Goal: Information Seeking & Learning: Learn about a topic

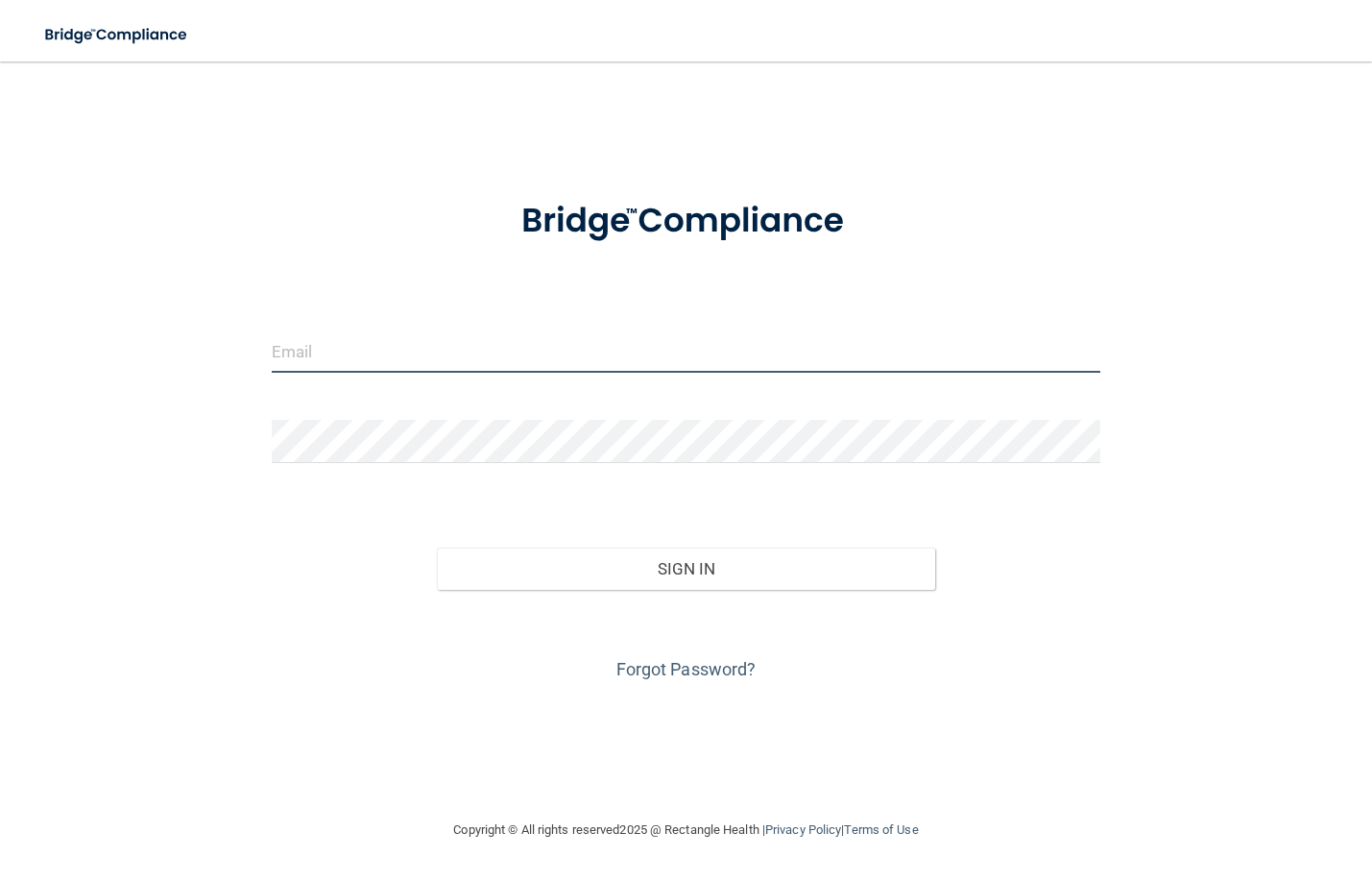
click at [540, 335] on input "email" at bounding box center [686, 352] width 829 height 44
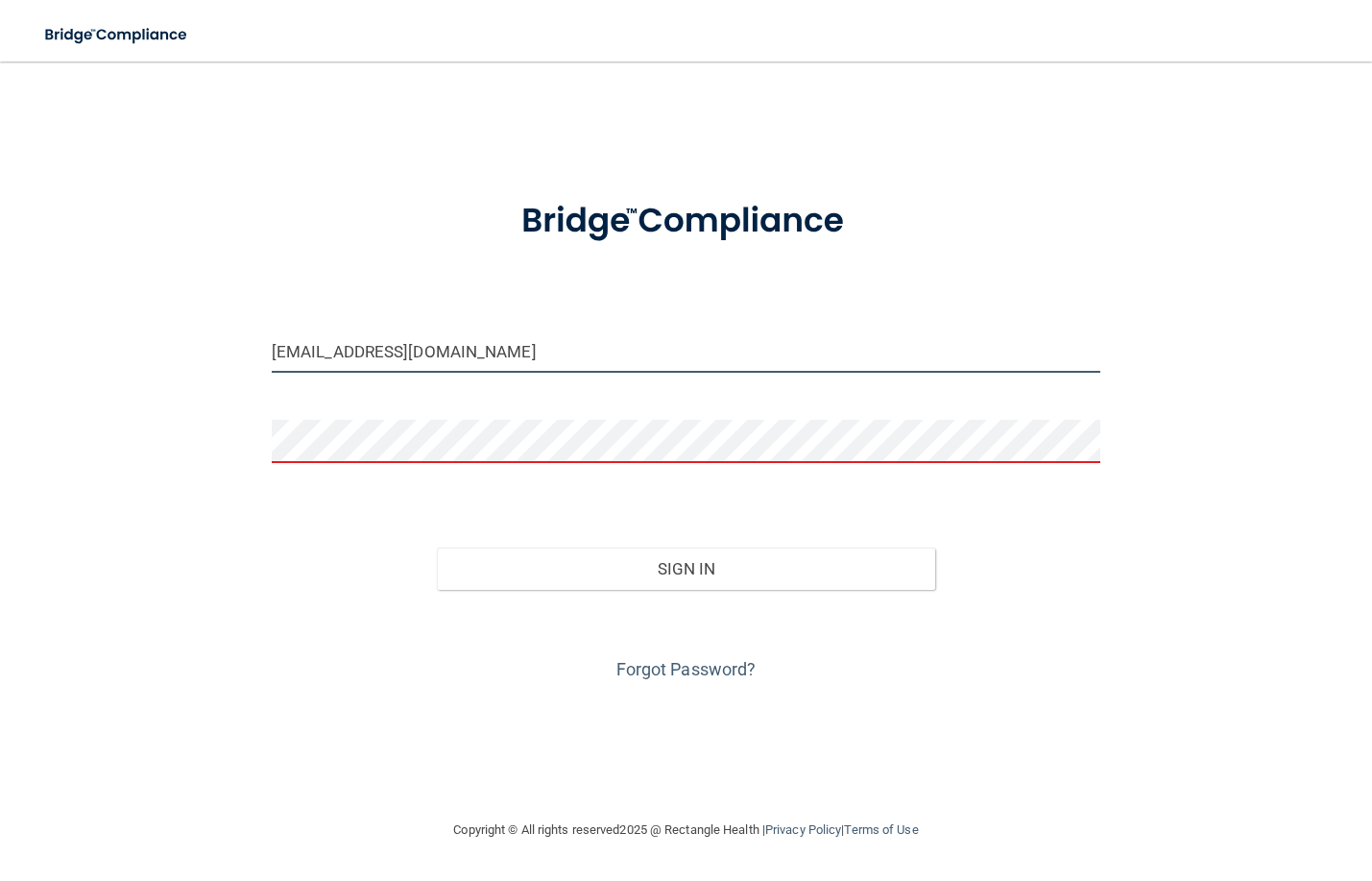
drag, startPoint x: 306, startPoint y: 349, endPoint x: 249, endPoint y: 349, distance: 57.0
click at [249, 349] on div "[EMAIL_ADDRESS][DOMAIN_NAME] Invalid email/password. You don't have permission …" at bounding box center [686, 439] width 1296 height 718
type input "[EMAIL_ADDRESS][DOMAIN_NAME]"
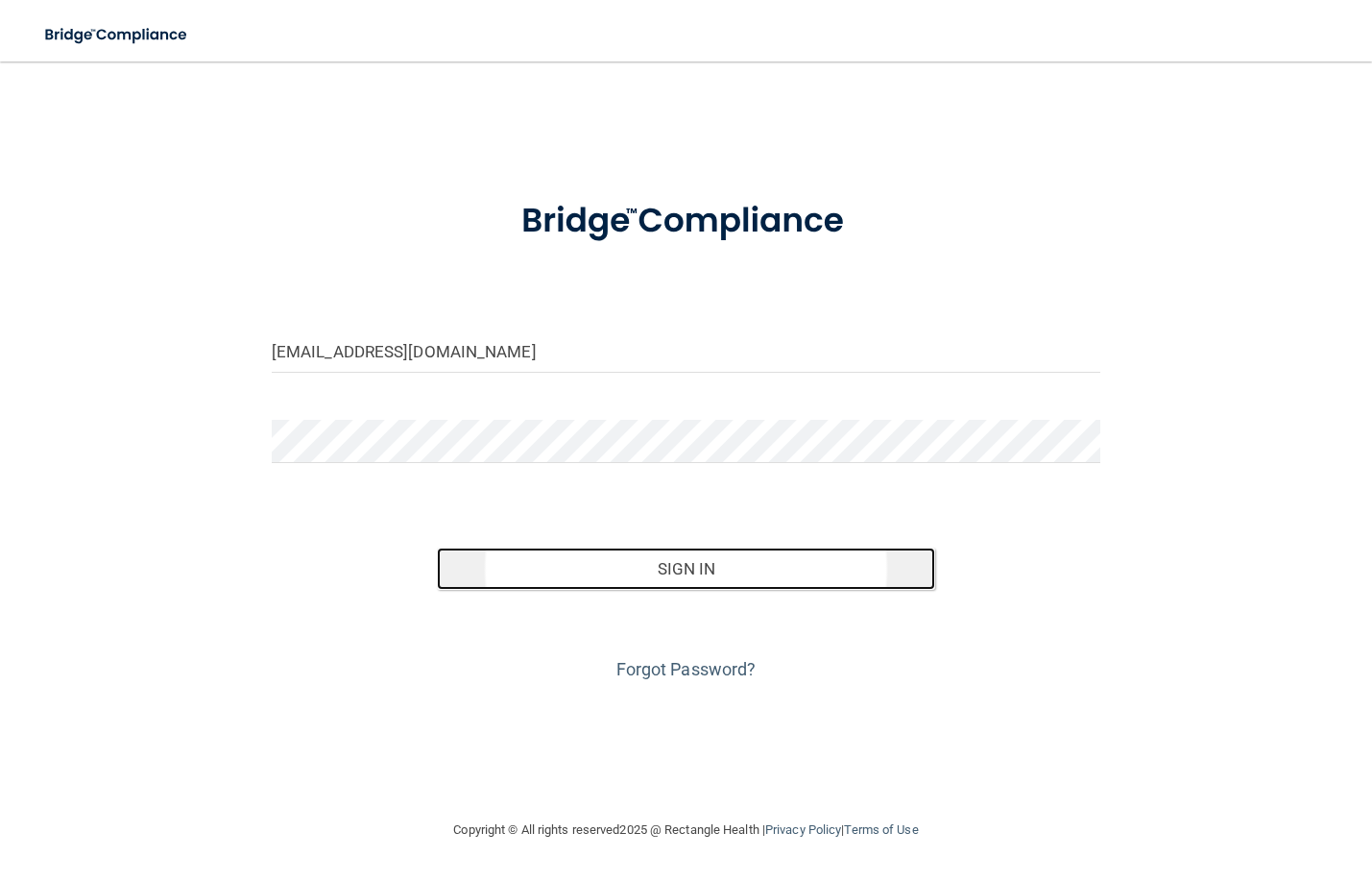
click at [684, 561] on button "Sign In" at bounding box center [685, 568] width 497 height 43
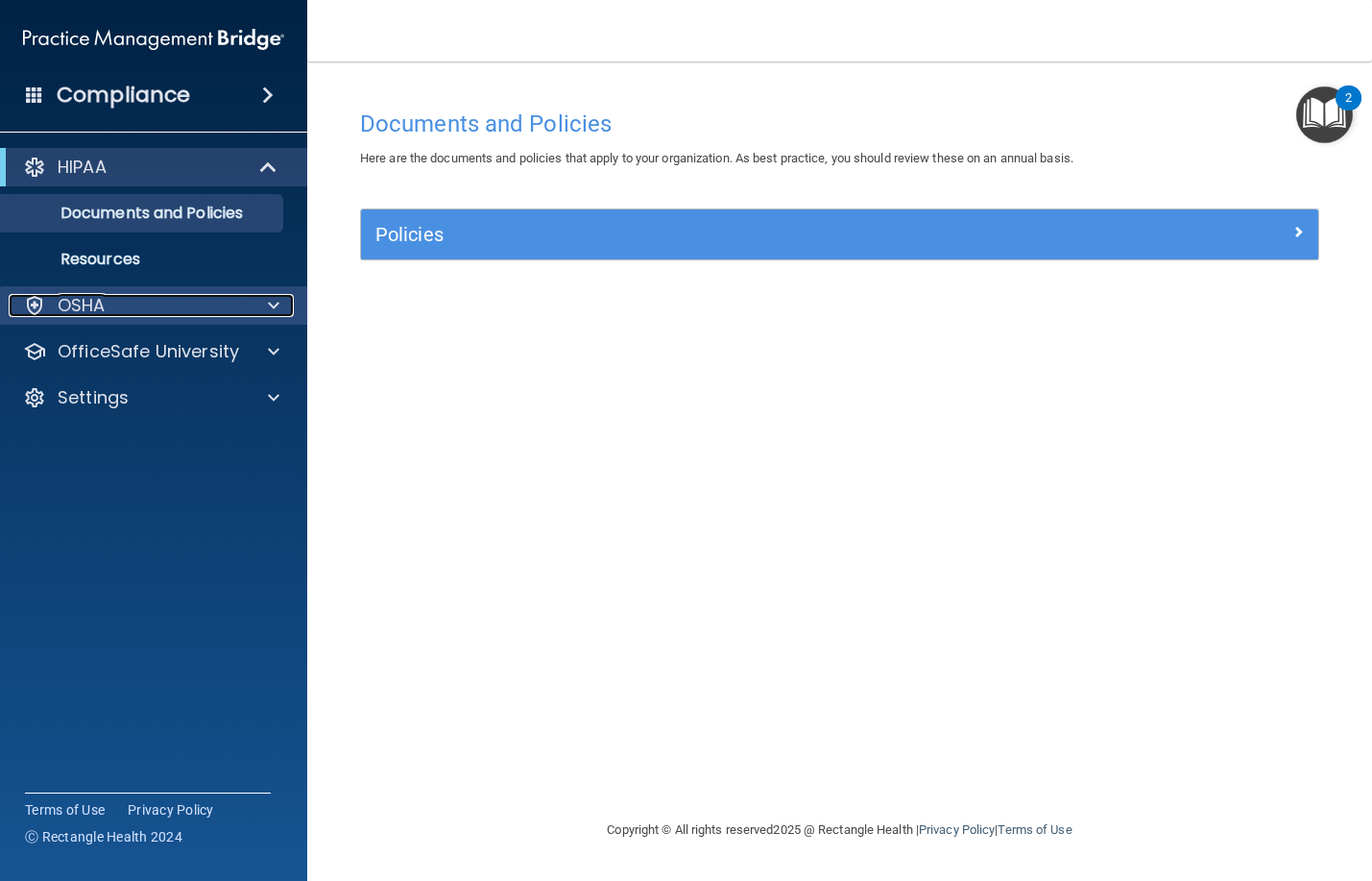
click at [119, 300] on div "OSHA" at bounding box center [128, 305] width 238 height 23
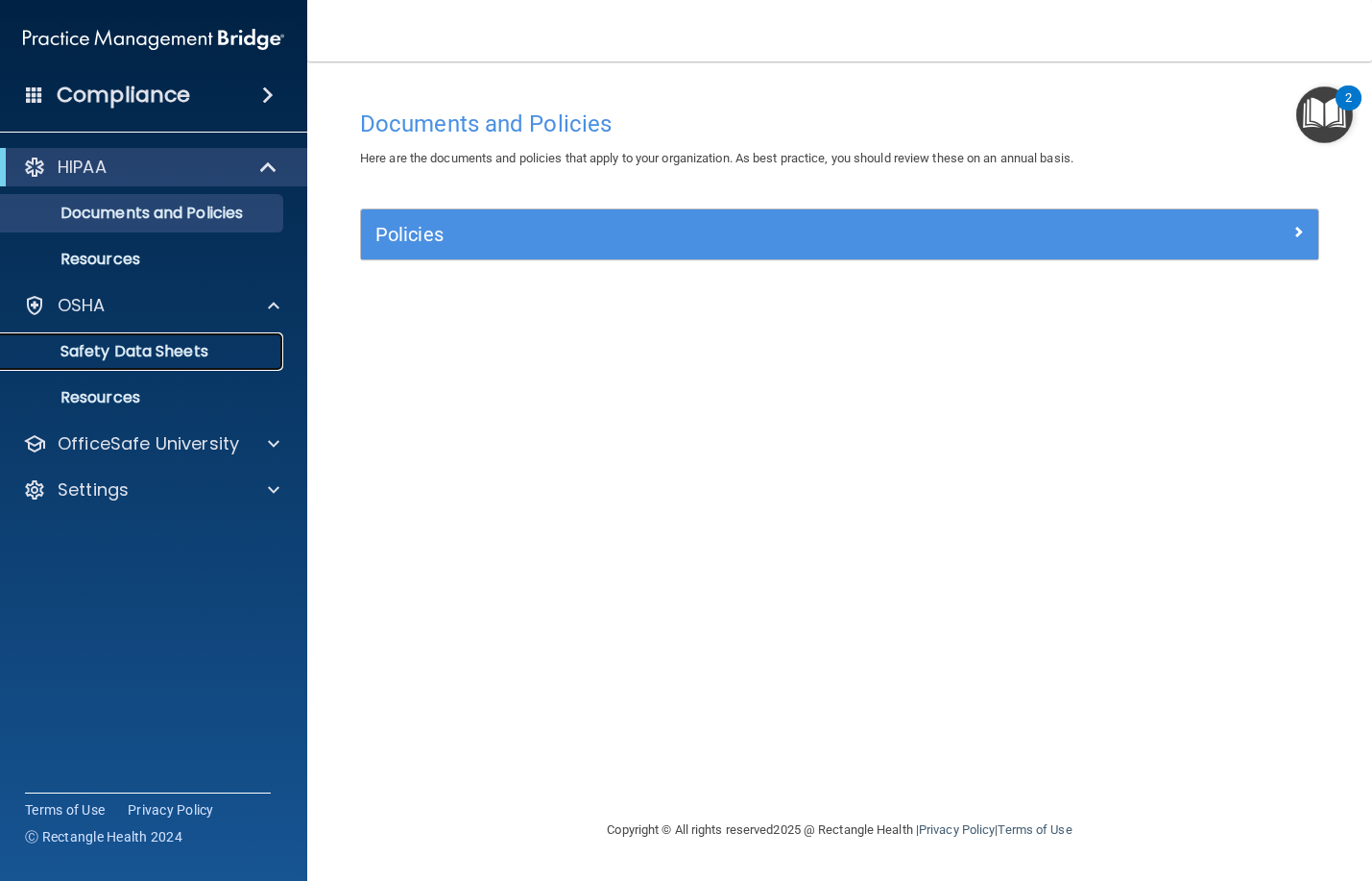
click at [98, 348] on p "Safety Data Sheets" at bounding box center [144, 351] width 262 height 19
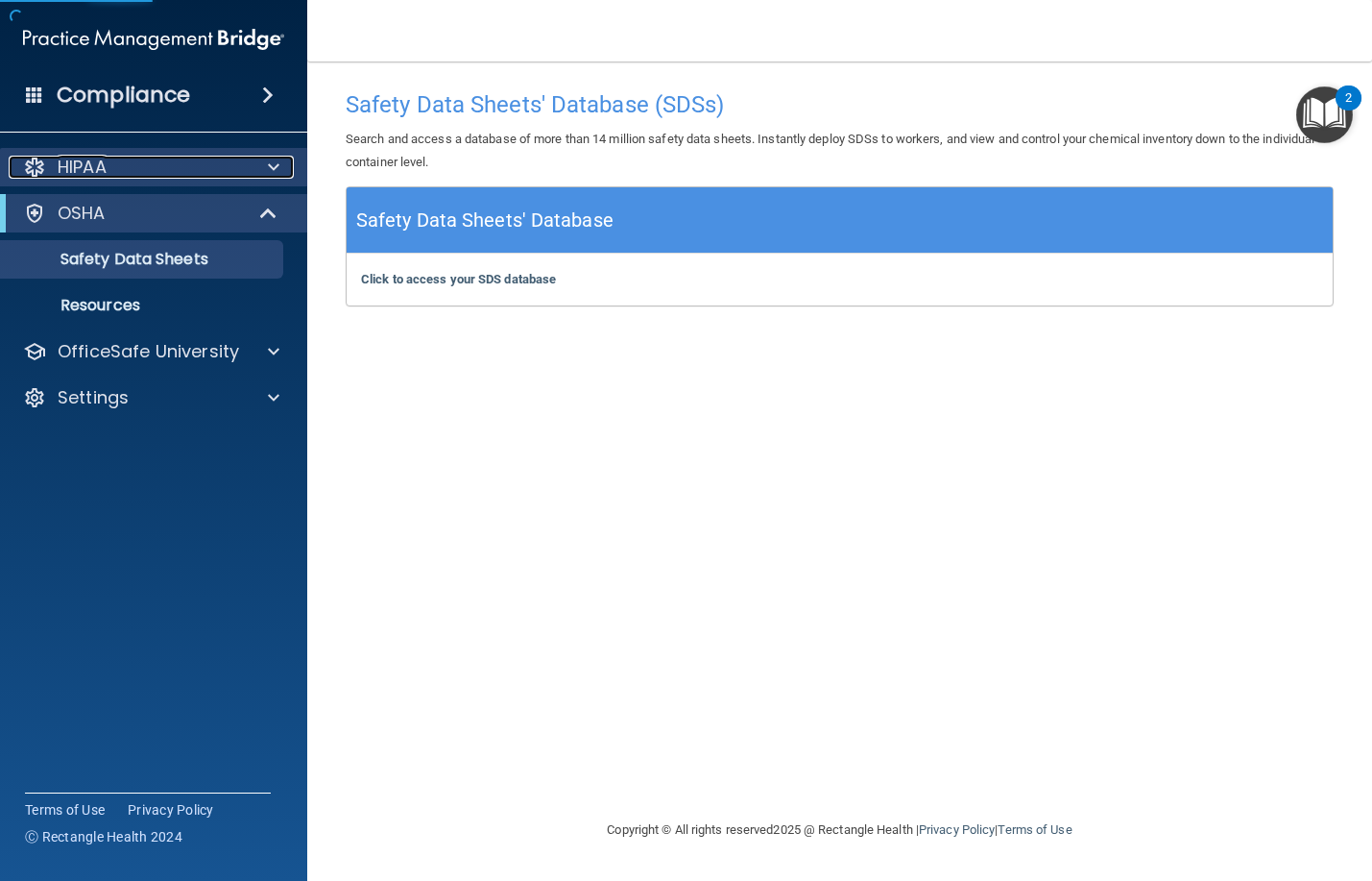
click at [102, 169] on p "HIPAA" at bounding box center [81, 167] width 49 height 23
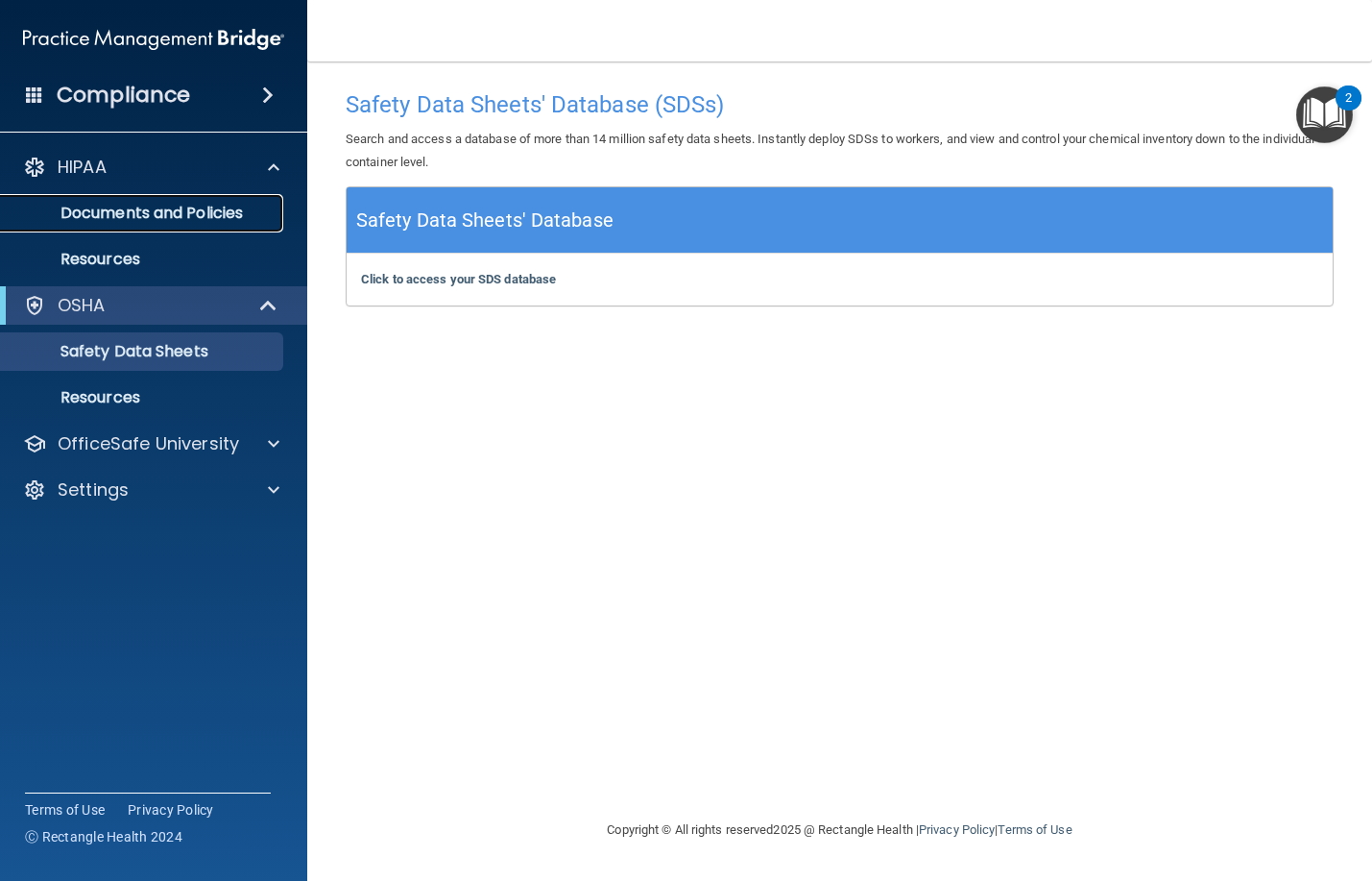
click at [109, 212] on p "Documents and Policies" at bounding box center [144, 213] width 262 height 19
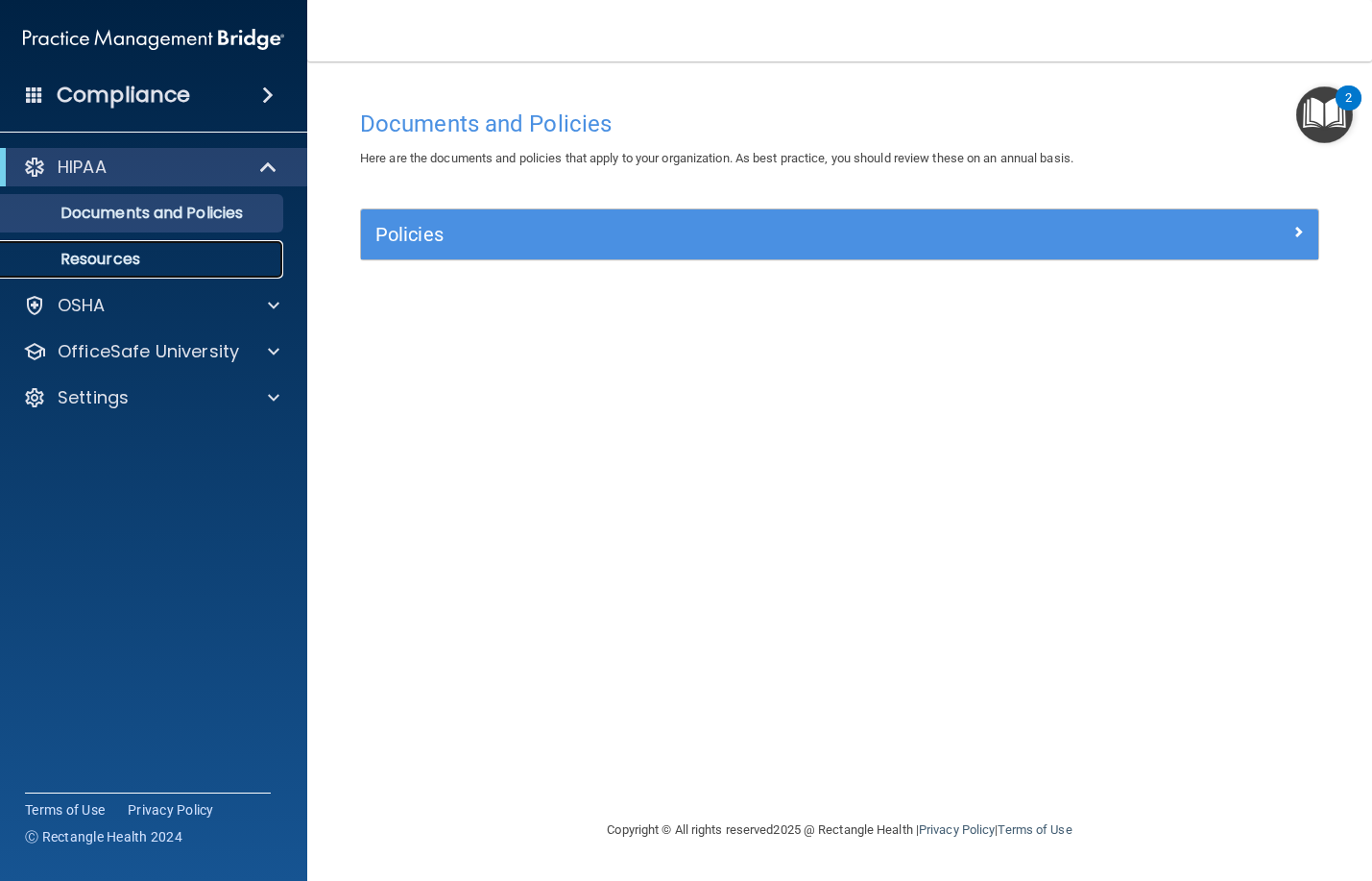
click at [108, 256] on p "Resources" at bounding box center [144, 258] width 262 height 19
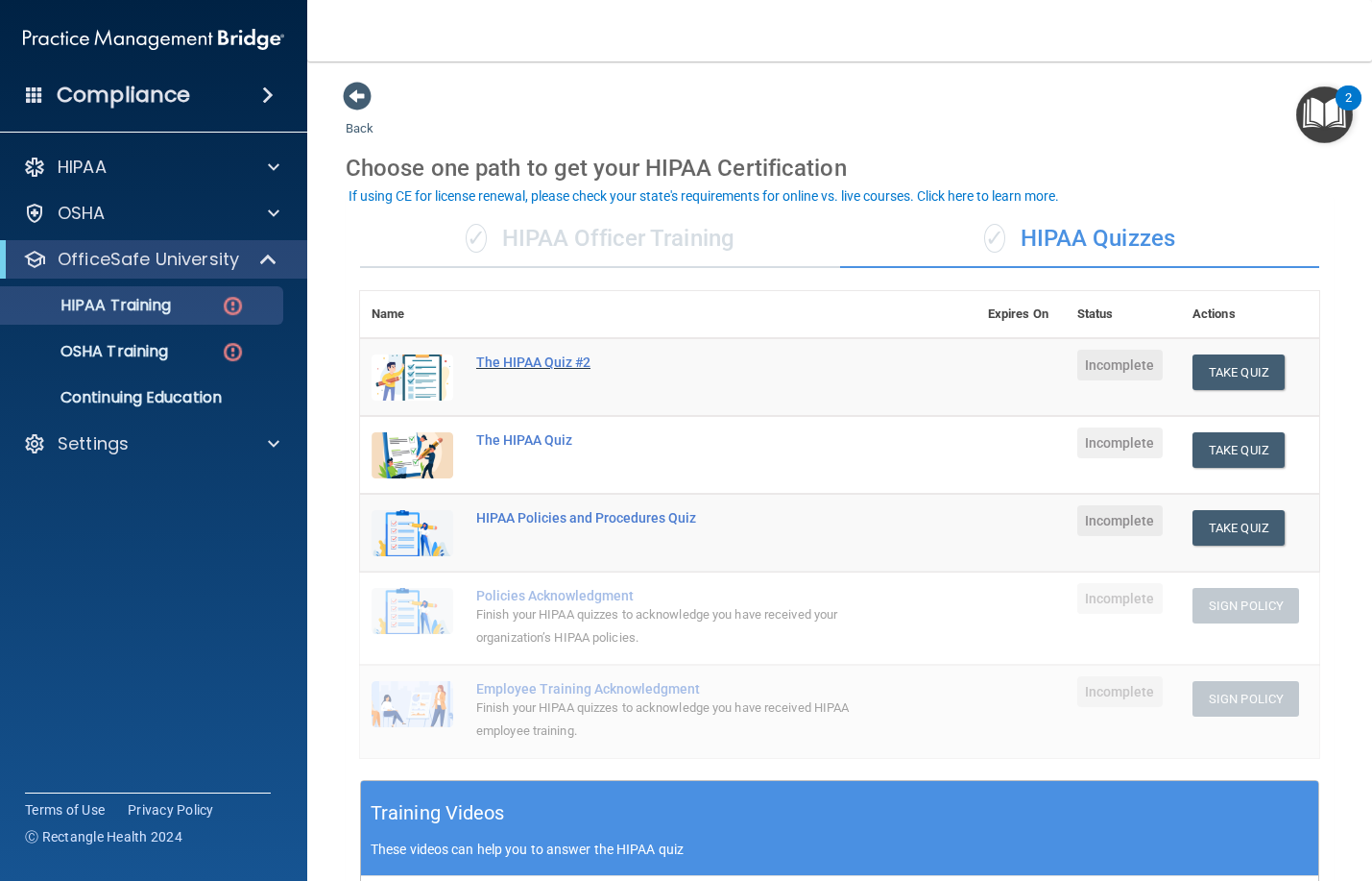
click at [545, 366] on div "The HIPAA Quiz #2" at bounding box center [678, 362] width 404 height 15
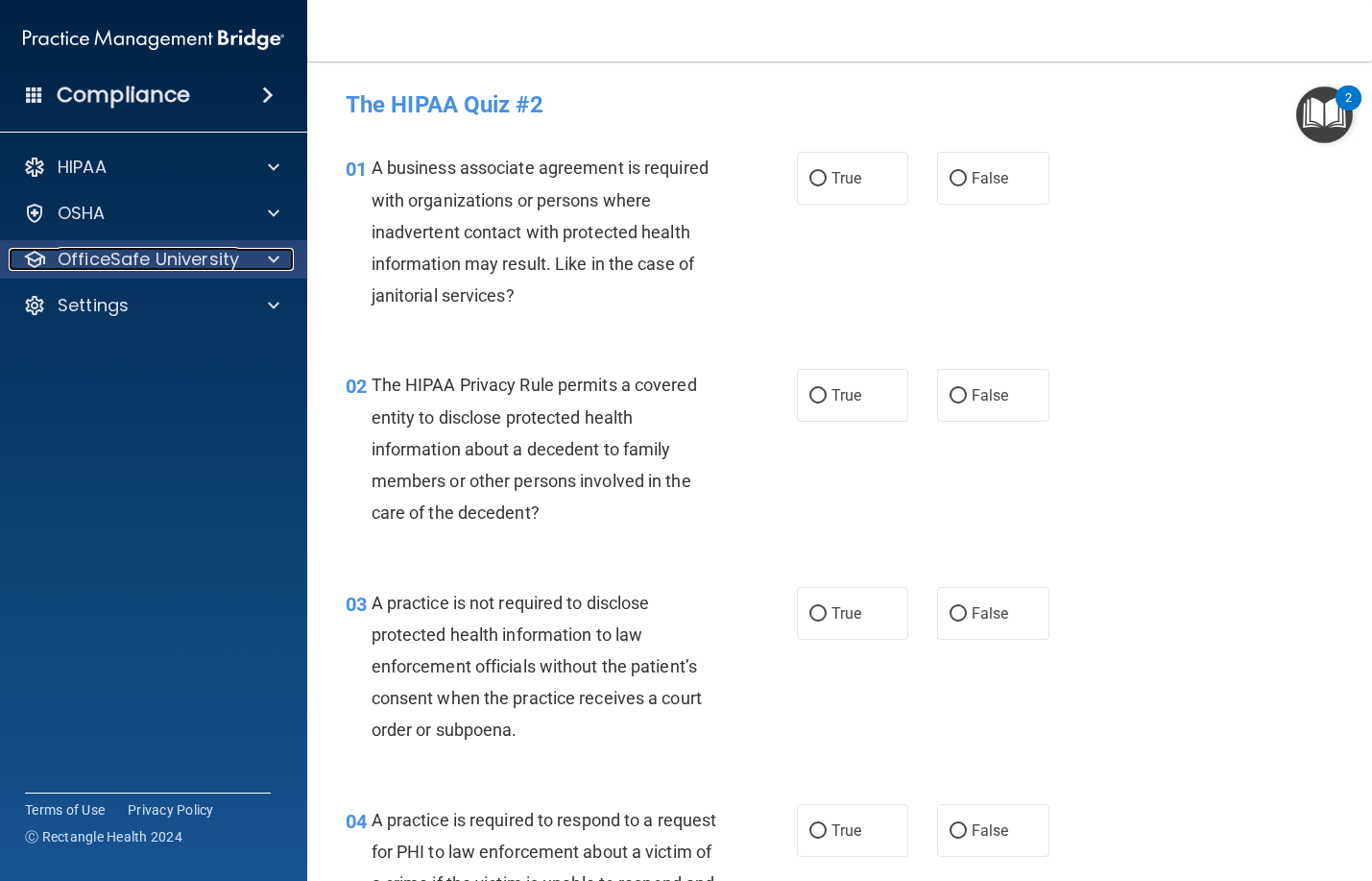
click at [105, 250] on p "OfficeSafe University" at bounding box center [148, 258] width 182 height 23
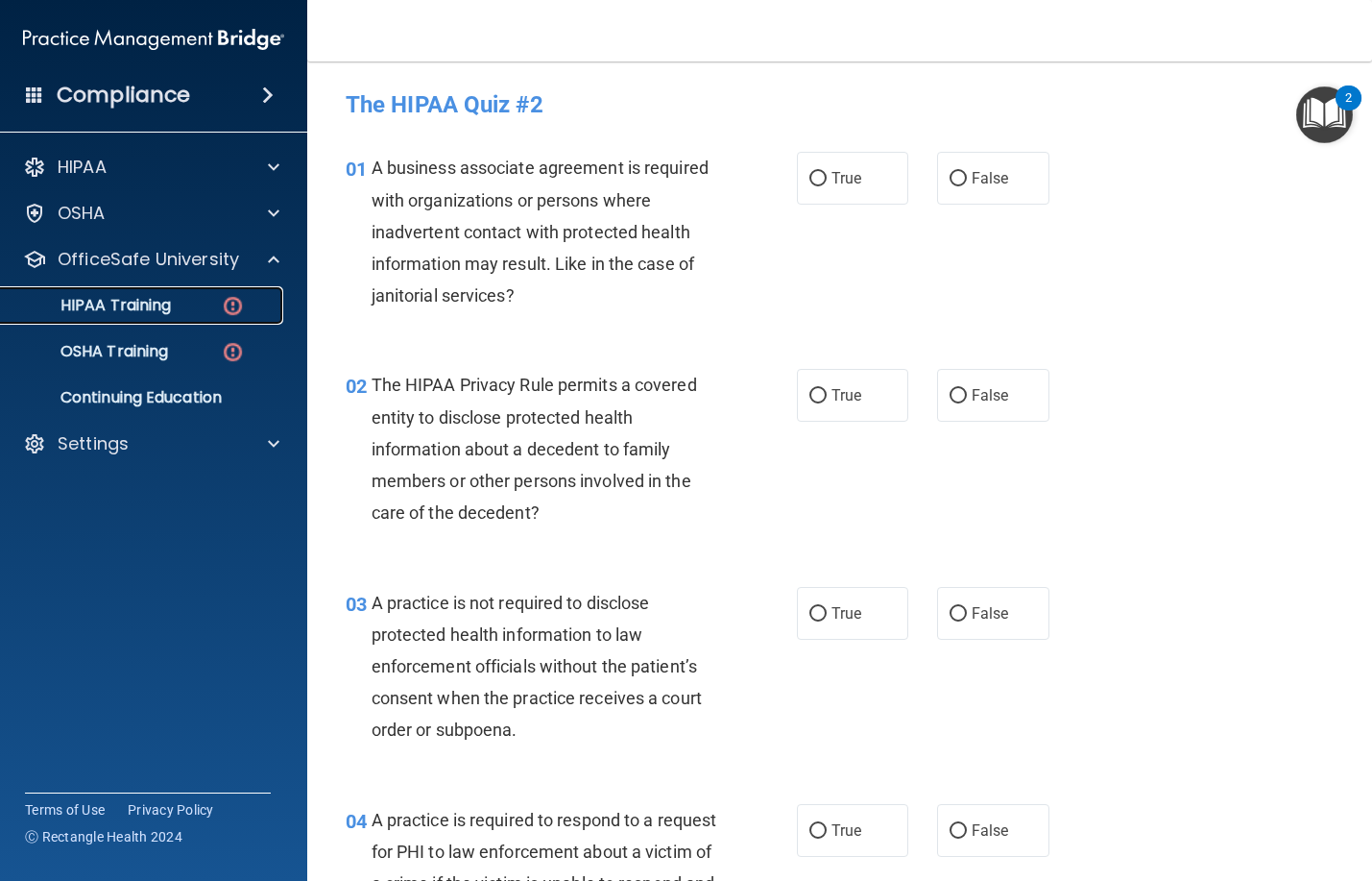
click at [119, 313] on p "HIPAA Training" at bounding box center [92, 305] width 159 height 19
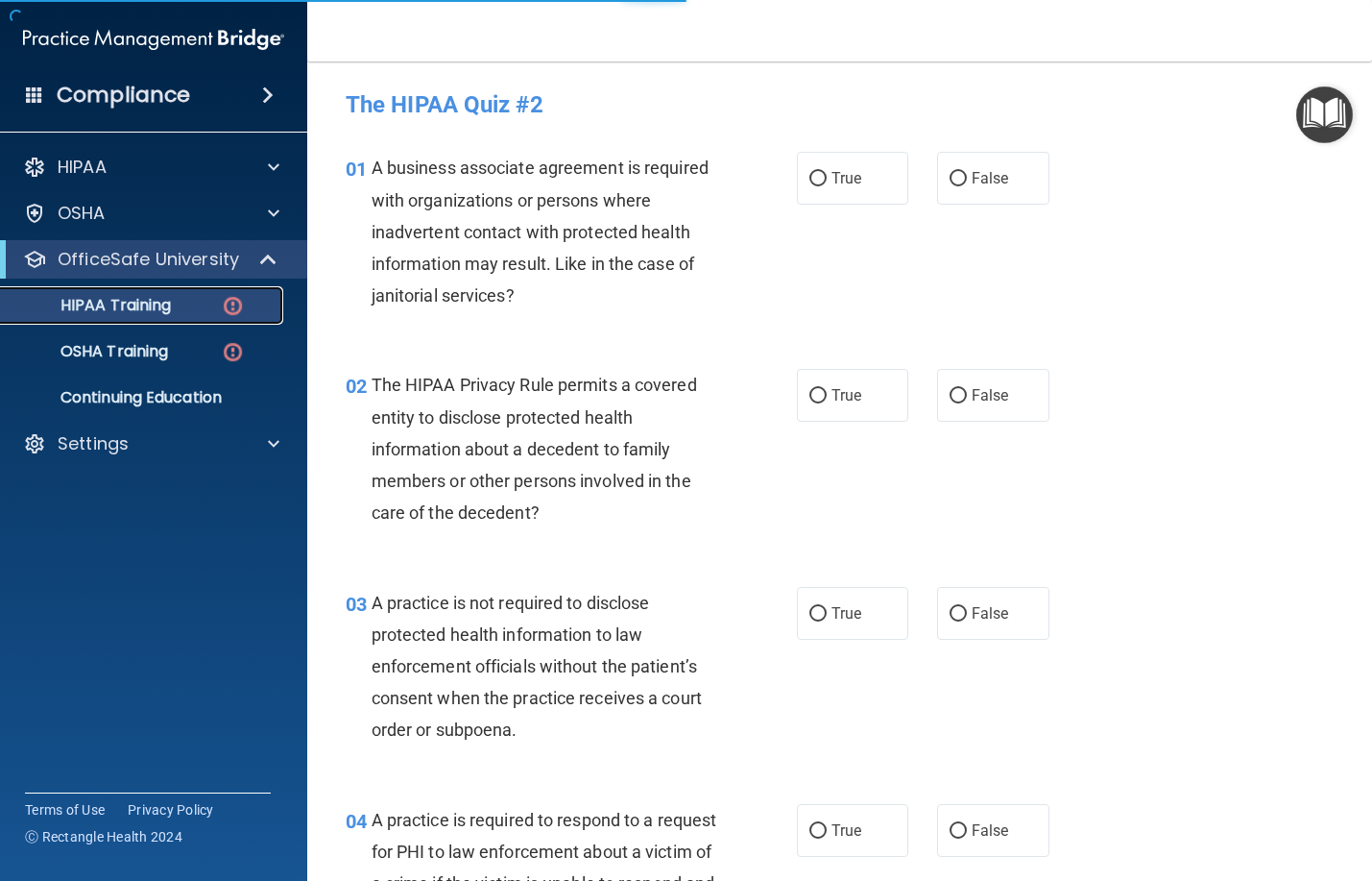
click at [119, 313] on p "HIPAA Training" at bounding box center [92, 305] width 159 height 19
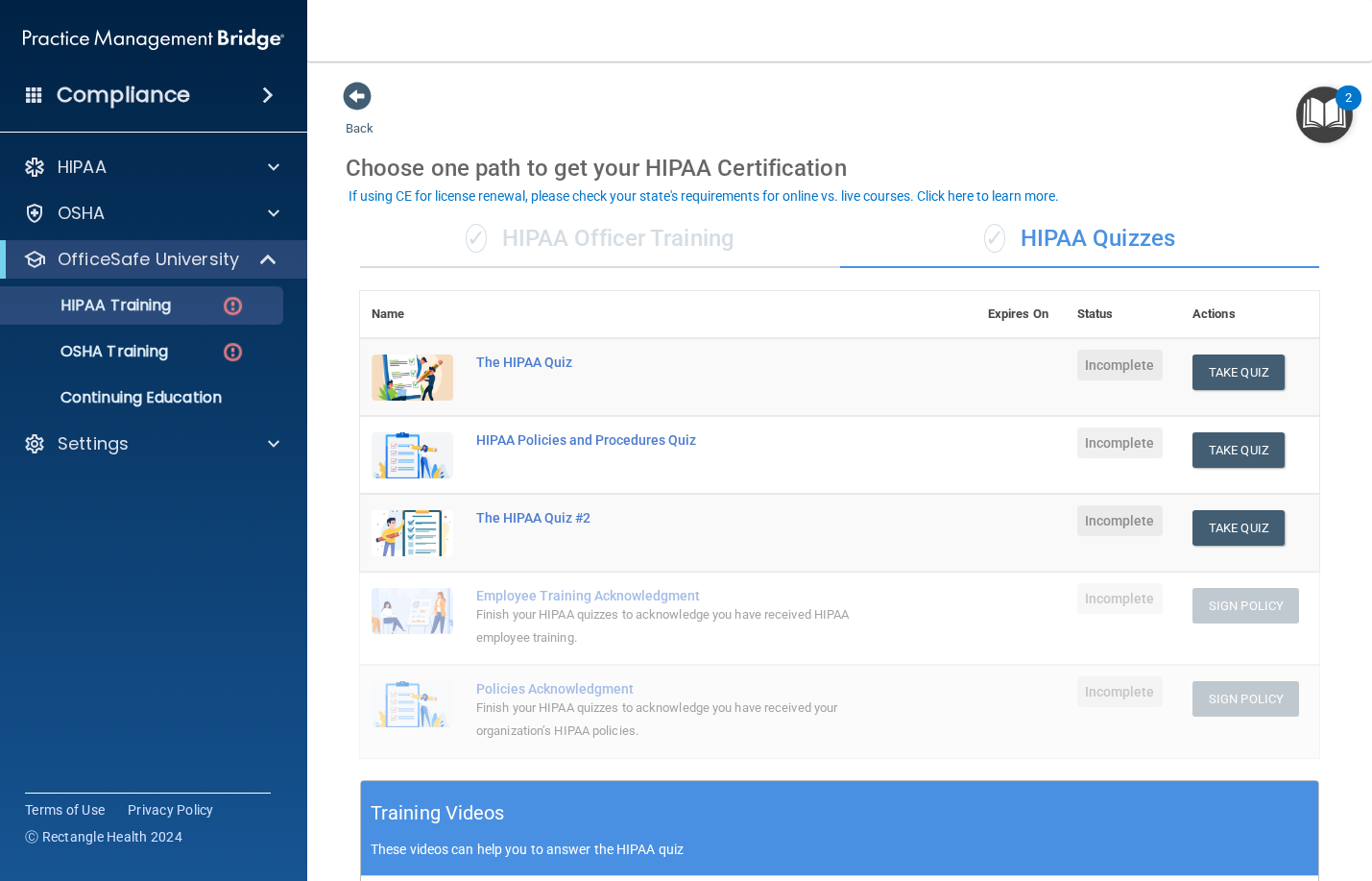
click at [1193, 320] on th "Actions" at bounding box center [1249, 314] width 138 height 47
click at [1078, 311] on th "Status" at bounding box center [1123, 314] width 115 height 47
click at [1180, 311] on th "Actions" at bounding box center [1249, 314] width 138 height 47
click at [409, 368] on img at bounding box center [412, 377] width 81 height 46
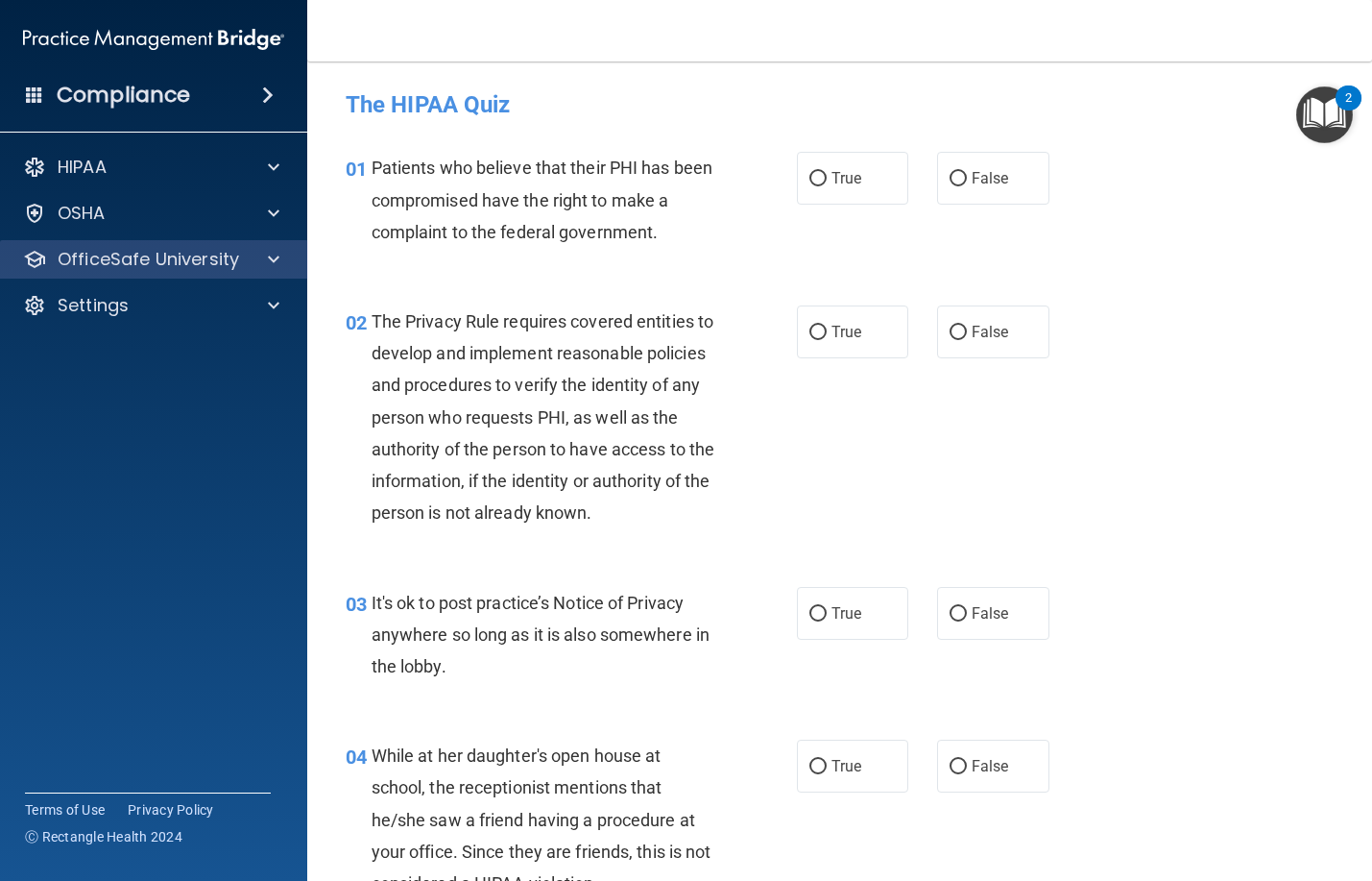
click at [151, 246] on div "OfficeSafe University" at bounding box center [154, 259] width 308 height 39
click at [277, 255] on span at bounding box center [274, 258] width 12 height 23
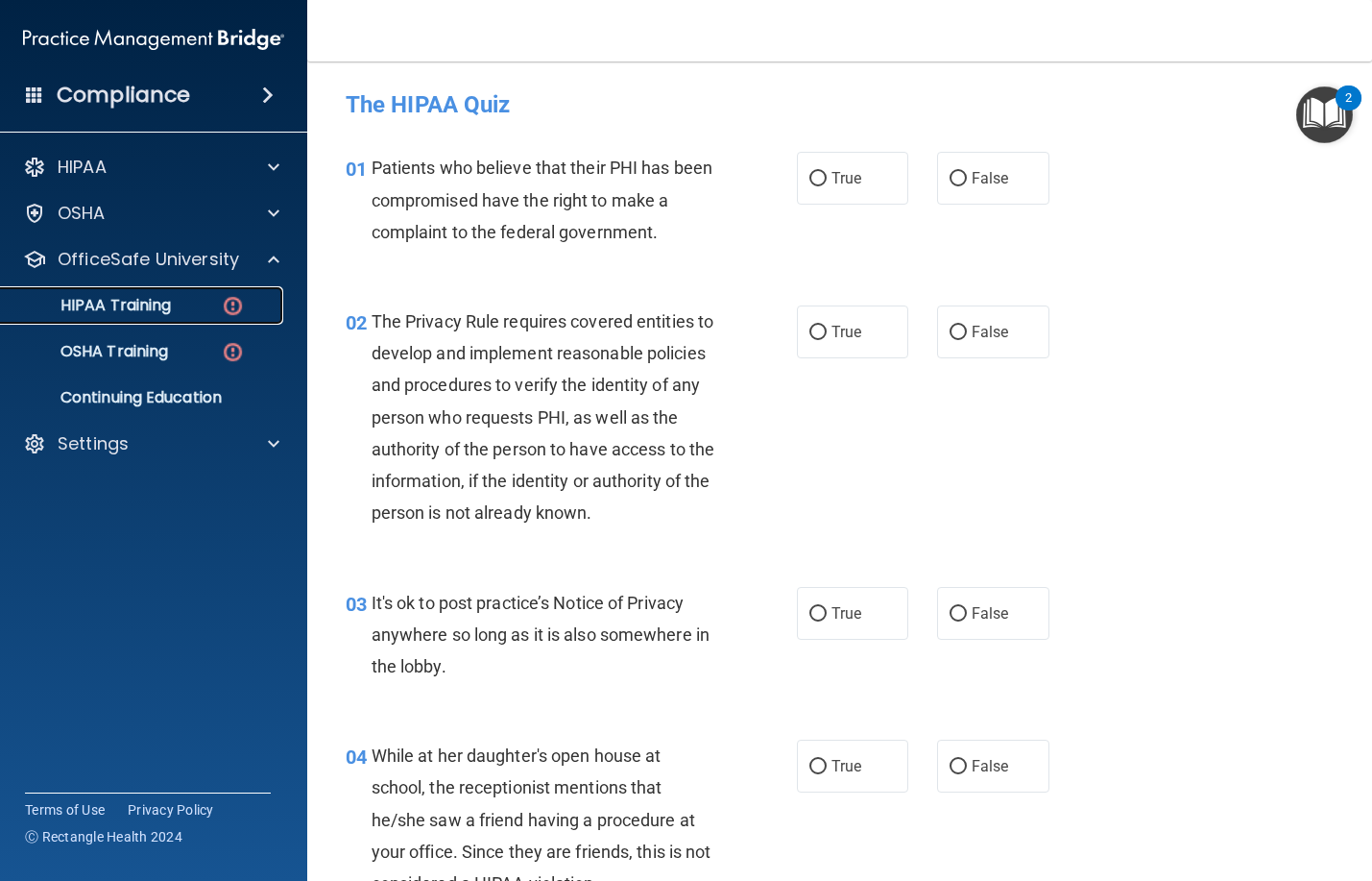
click at [190, 321] on link "HIPAA Training" at bounding box center [132, 305] width 303 height 39
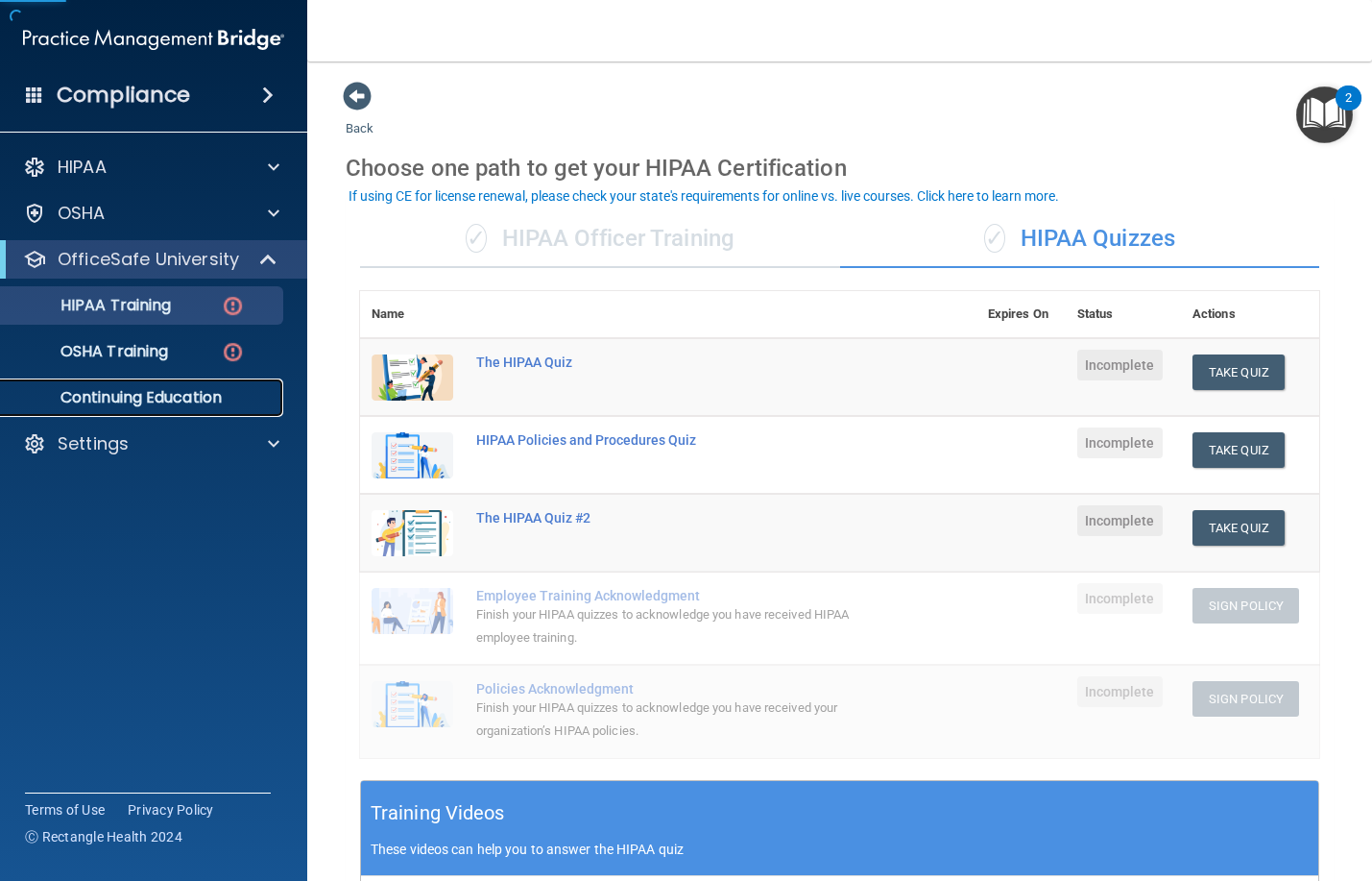
click at [180, 397] on p "Continuing Education" at bounding box center [144, 397] width 262 height 19
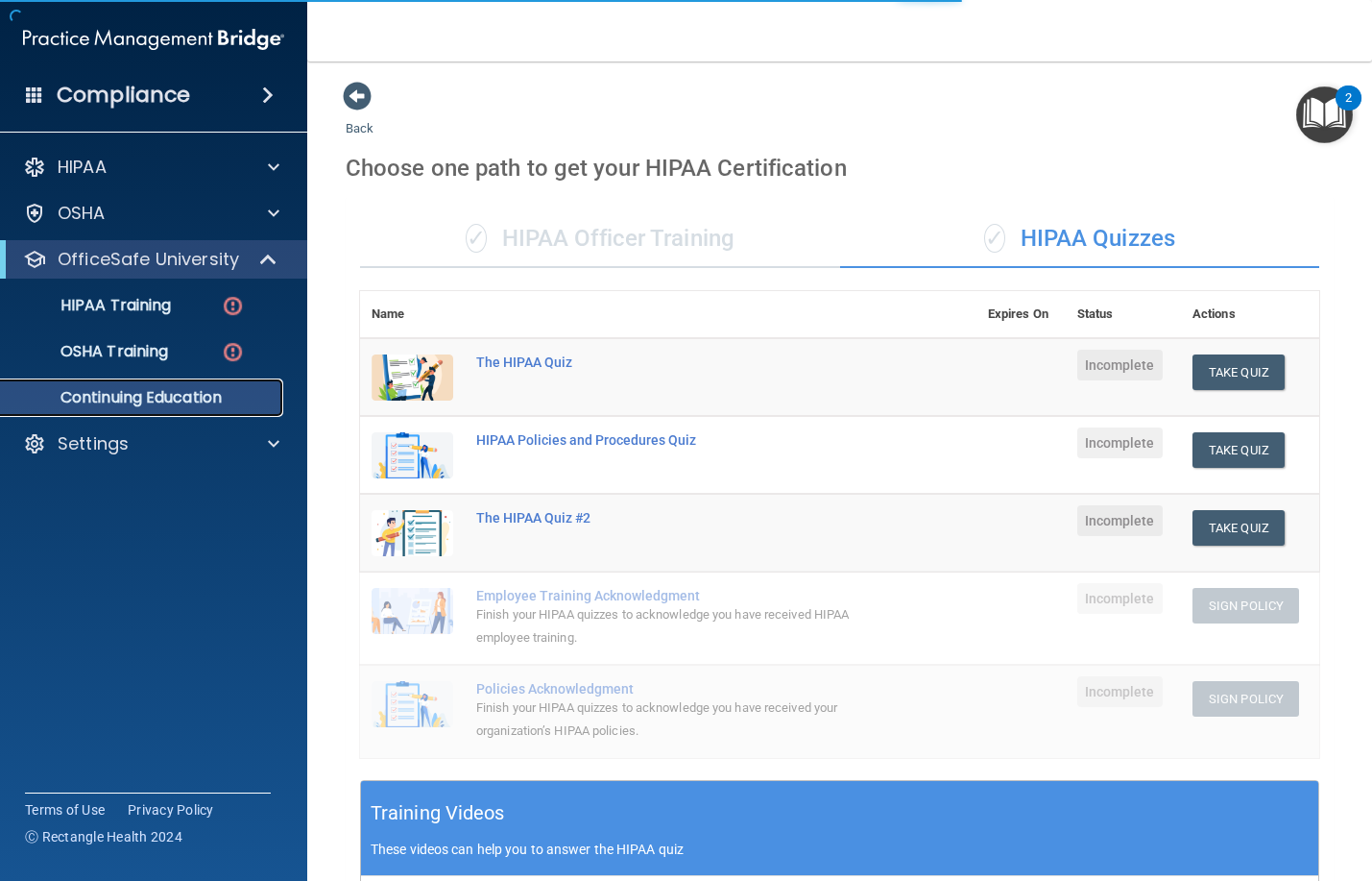
click at [180, 397] on p "Continuing Education" at bounding box center [144, 397] width 262 height 19
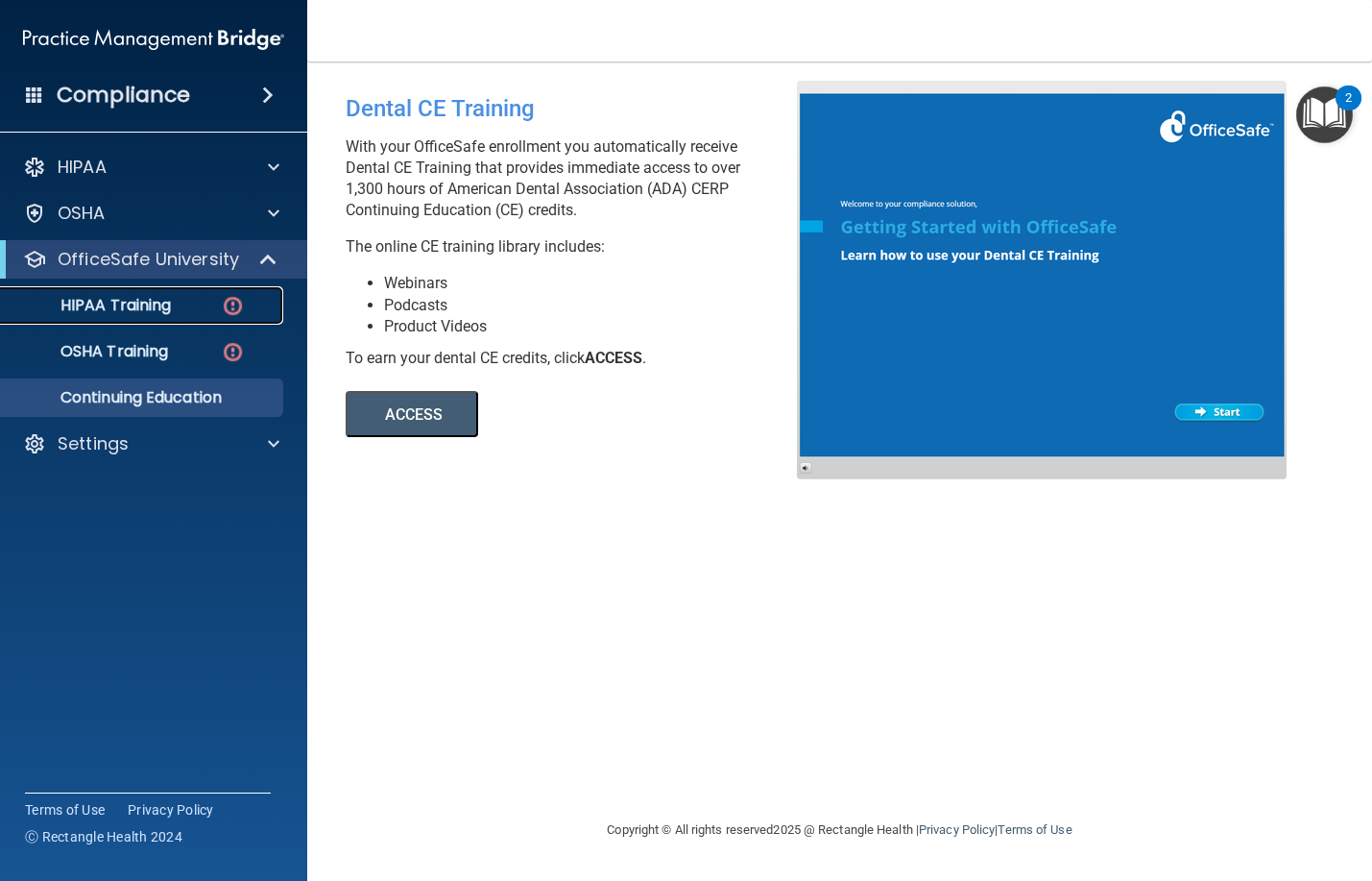
click at [142, 302] on p "HIPAA Training" at bounding box center [92, 305] width 159 height 19
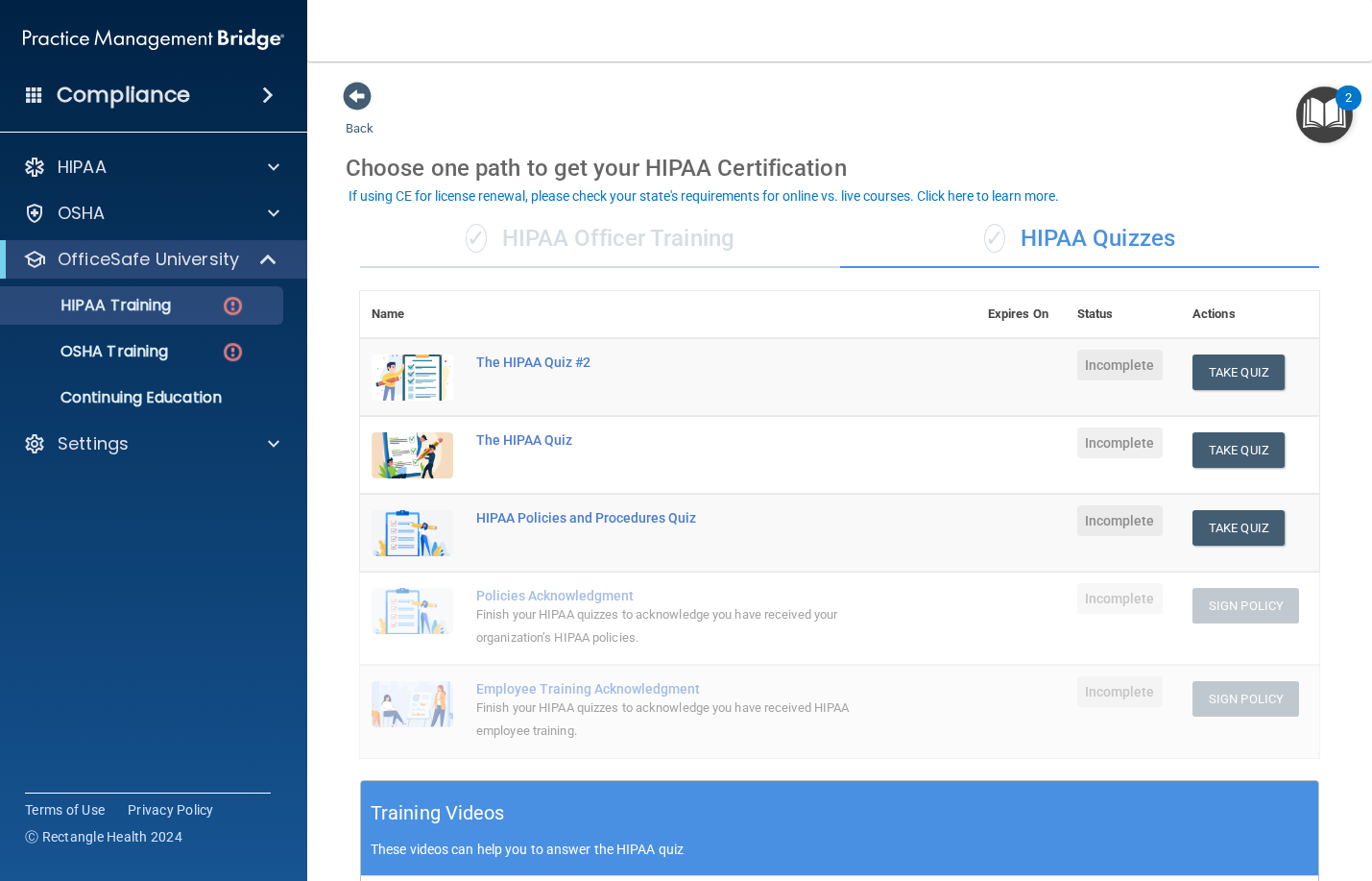
click at [755, 396] on td "The HIPAA Quiz #2" at bounding box center [720, 376] width 511 height 78
click at [757, 375] on td "The HIPAA Quiz #2" at bounding box center [720, 376] width 511 height 78
click at [1117, 371] on span "Incomplete" at bounding box center [1120, 365] width 85 height 31
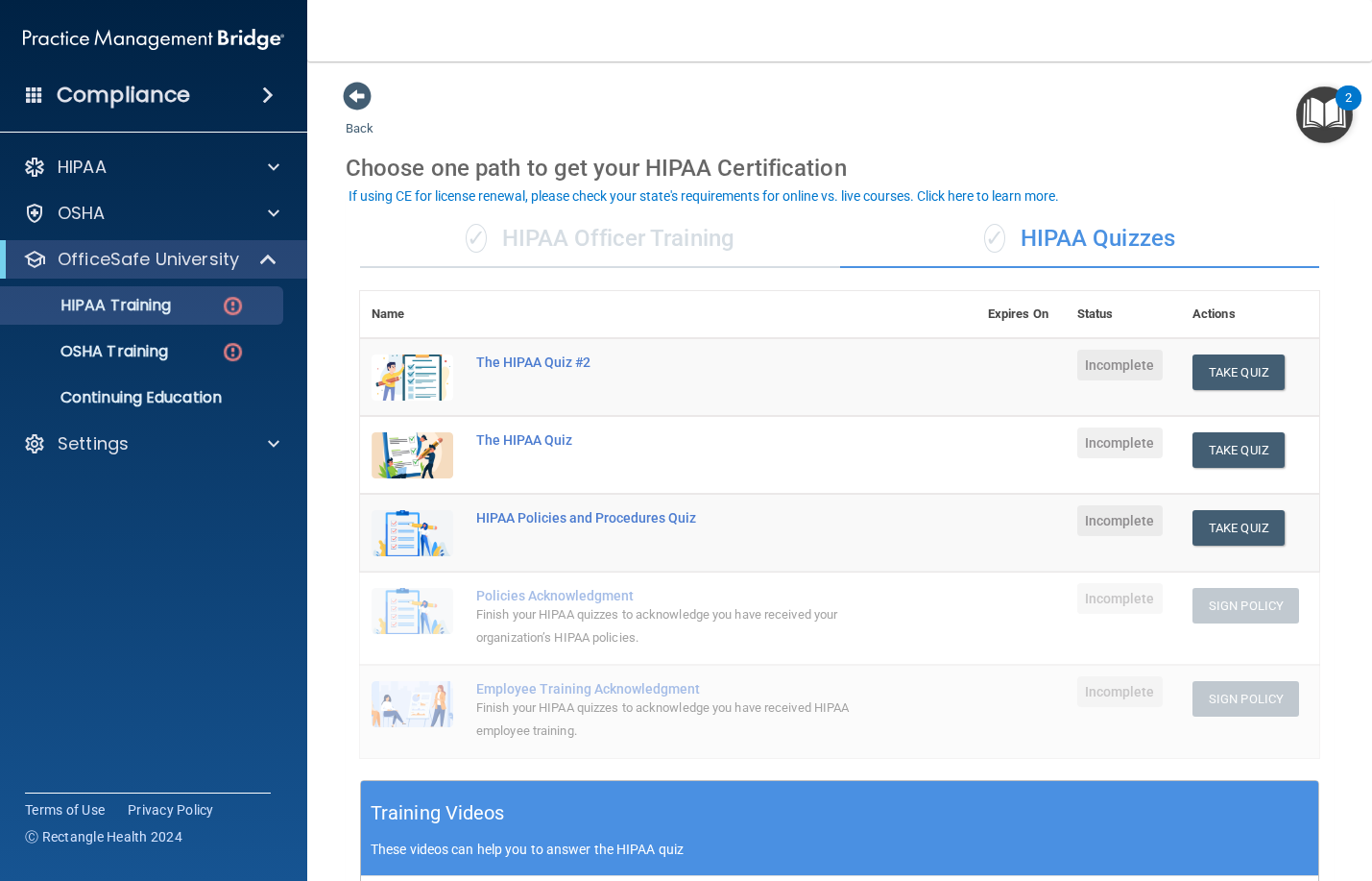
click at [1065, 371] on td "Incomplete" at bounding box center [1123, 376] width 115 height 78
click at [600, 393] on td "The HIPAA Quiz #2" at bounding box center [720, 376] width 511 height 78
click at [643, 375] on td "The HIPAA Quiz #2" at bounding box center [720, 376] width 511 height 78
drag, startPoint x: 643, startPoint y: 375, endPoint x: 1061, endPoint y: 356, distance: 418.4
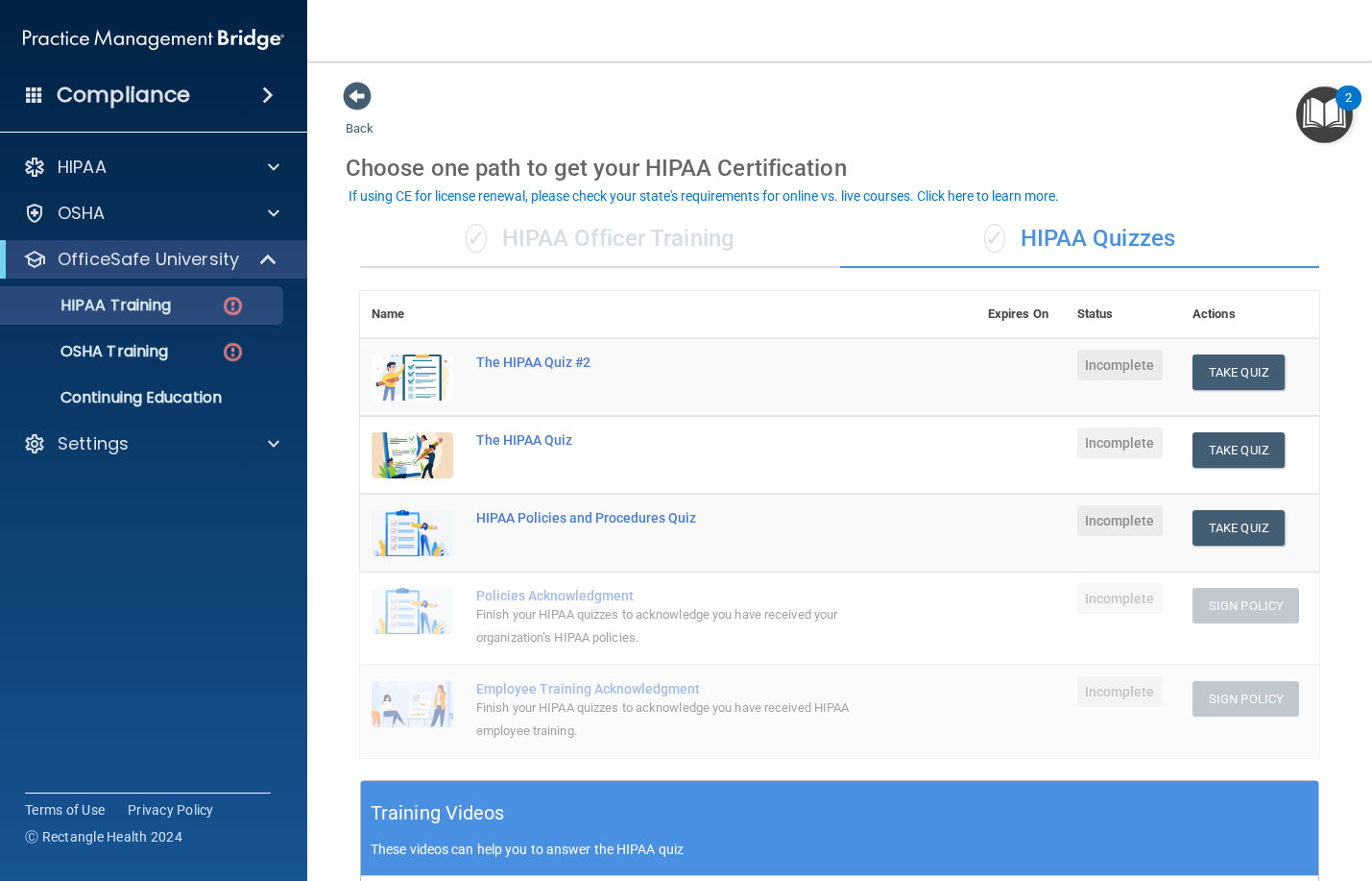
click at [673, 372] on td "The HIPAA Quiz #2" at bounding box center [720, 376] width 511 height 78
click at [1123, 371] on span "Incomplete" at bounding box center [1120, 365] width 85 height 31
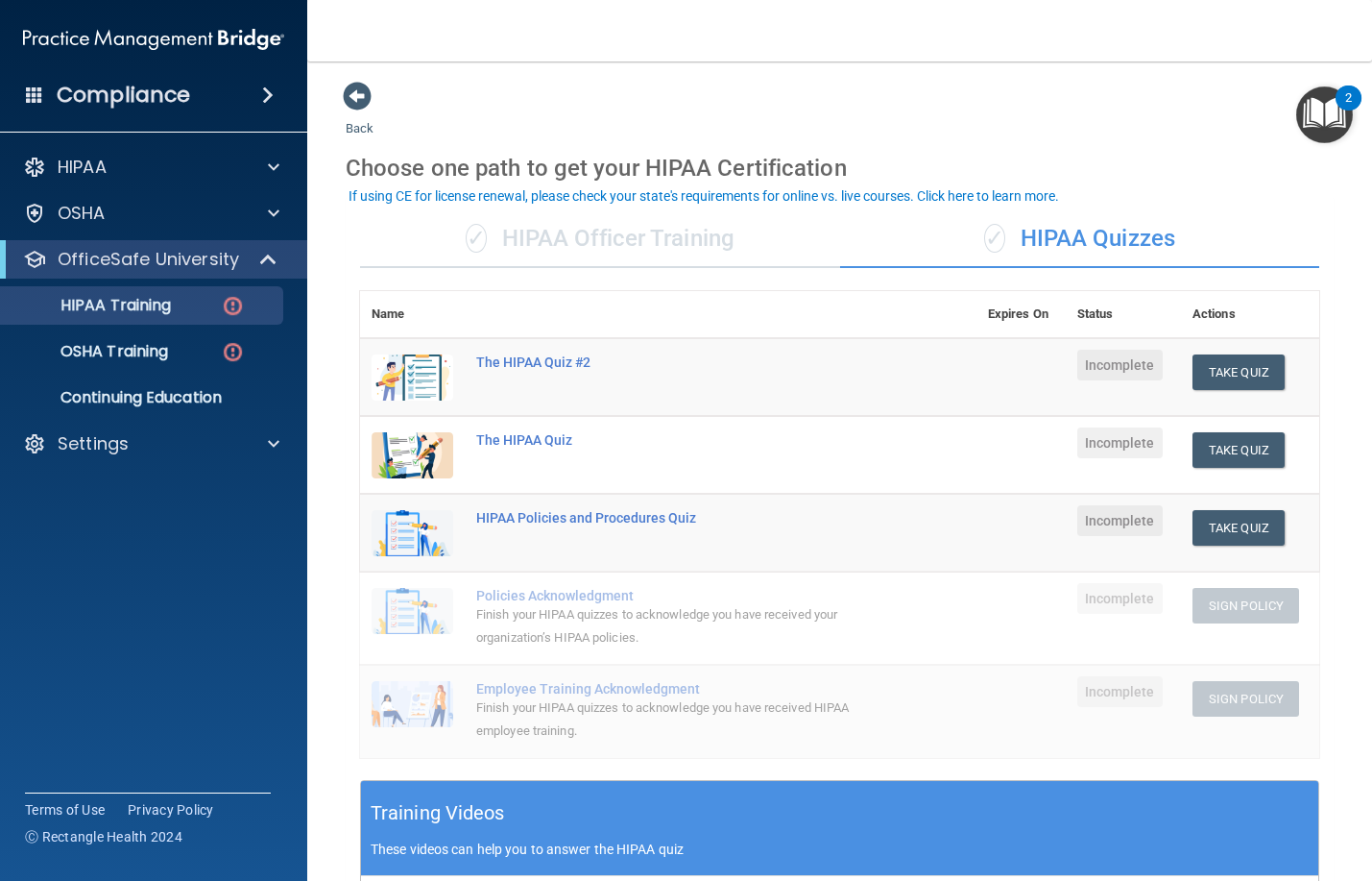
click at [923, 376] on td "The HIPAA Quiz #2" at bounding box center [720, 376] width 511 height 78
click at [598, 245] on div "✓ HIPAA Officer Training" at bounding box center [601, 239] width 480 height 58
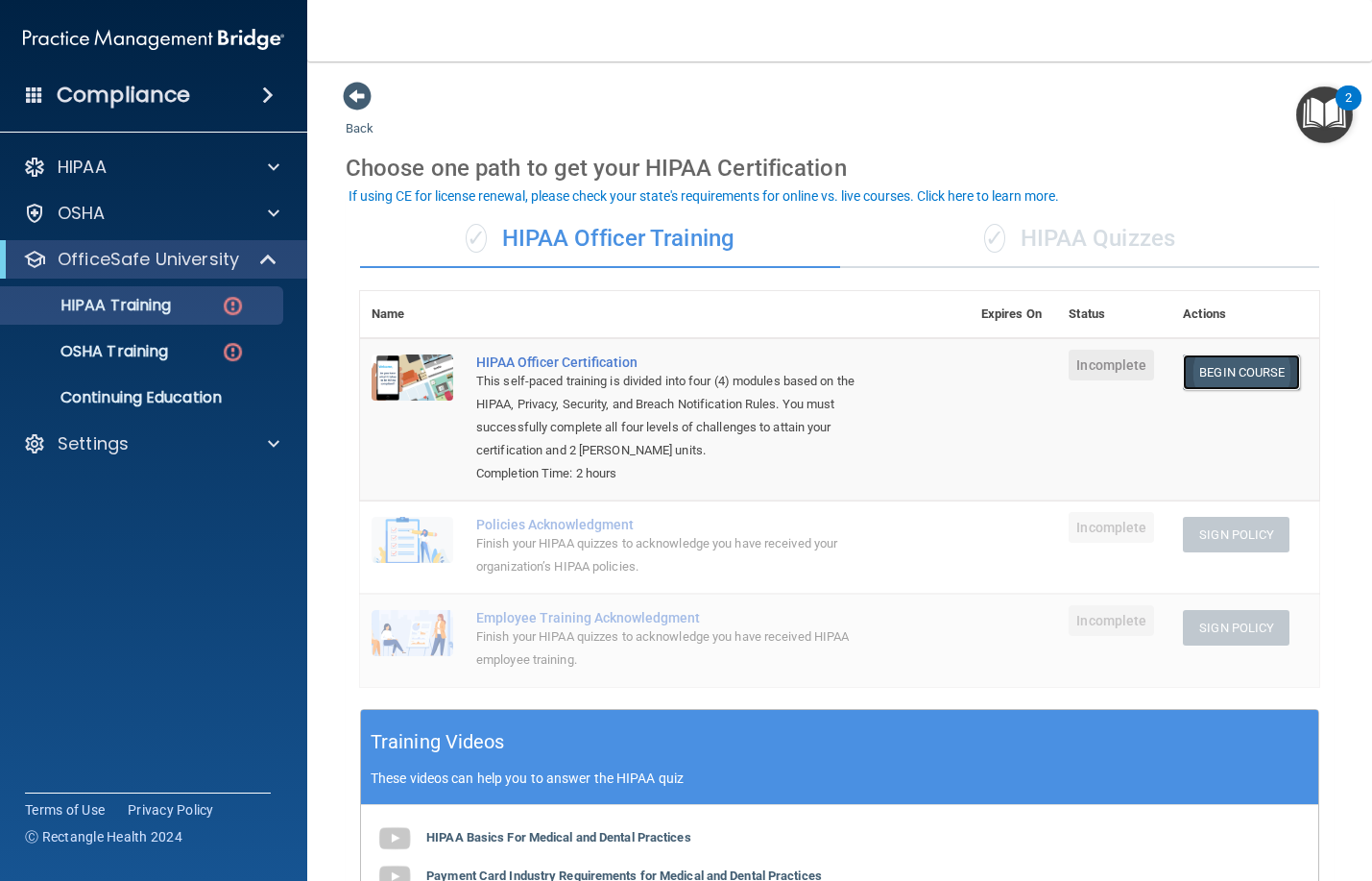
click at [1214, 367] on link "Begin Course" at bounding box center [1241, 372] width 117 height 36
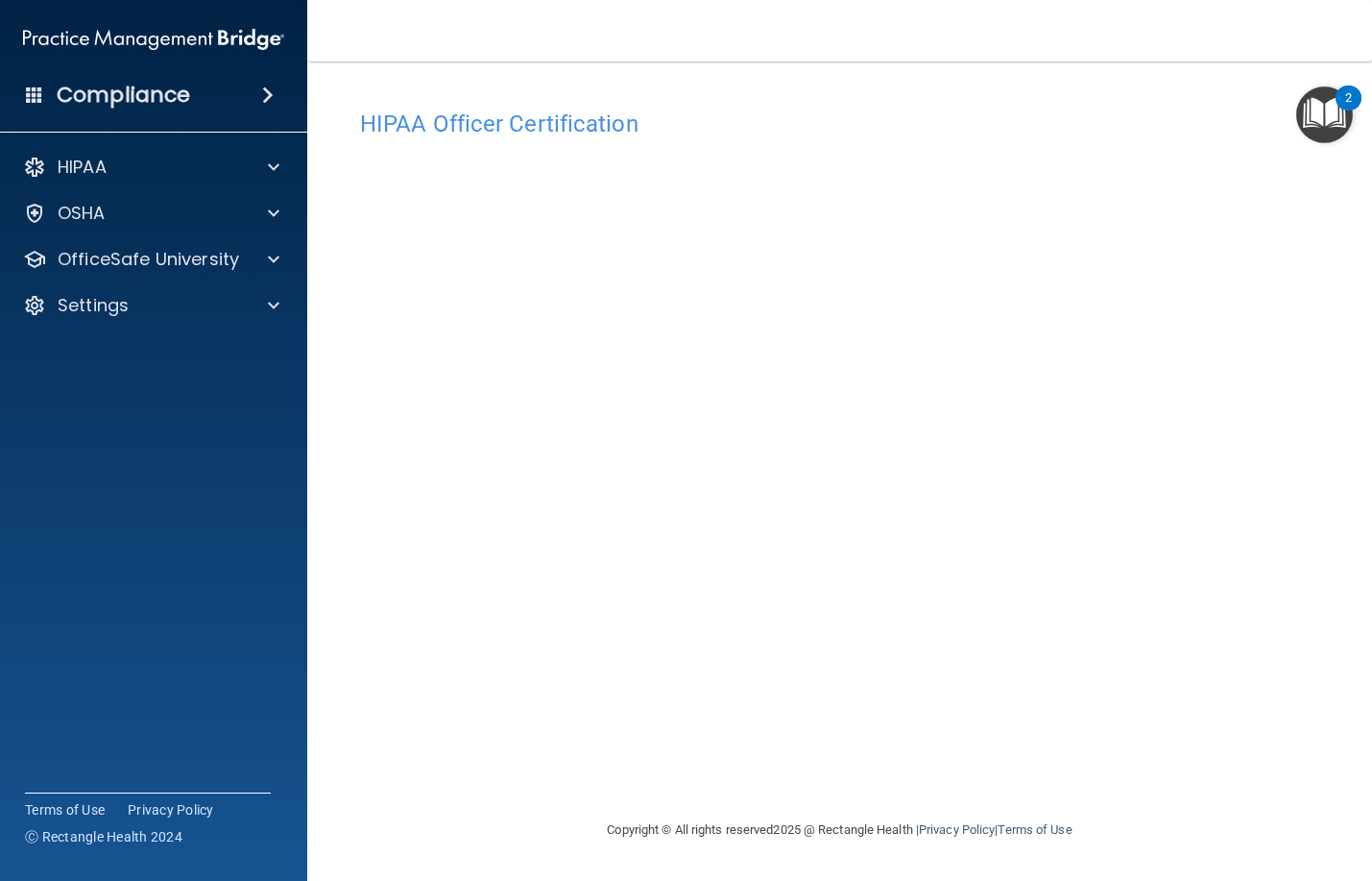
click at [350, 361] on div "HIPAA Officer Certification This course doesn’t expire until . Are you sure you…" at bounding box center [839, 459] width 988 height 718
click at [846, 786] on div "HIPAA Officer Certification This course doesn’t expire until . Are you sure you…" at bounding box center [839, 459] width 988 height 718
